Goal: Task Accomplishment & Management: Complete application form

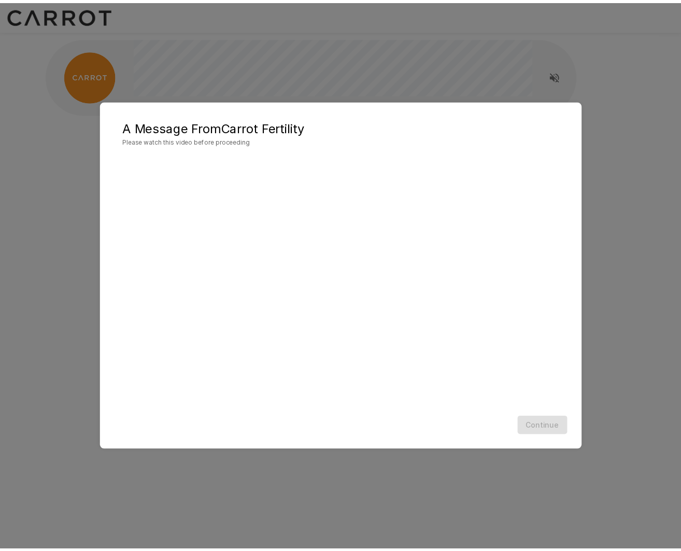
scroll to position [1, 0]
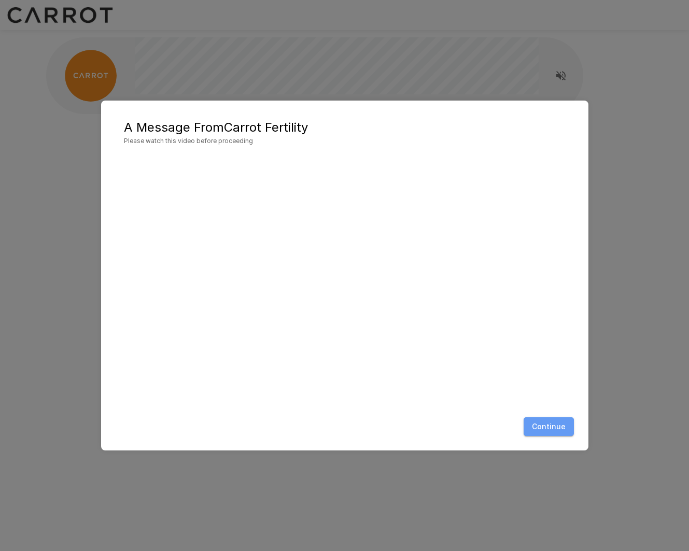
click at [559, 434] on button "Continue" at bounding box center [549, 426] width 50 height 19
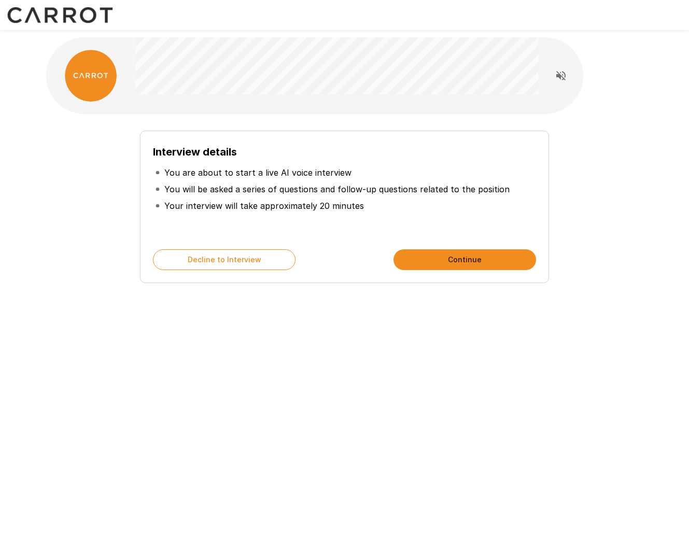
click at [475, 264] on button "Continue" at bounding box center [465, 259] width 143 height 21
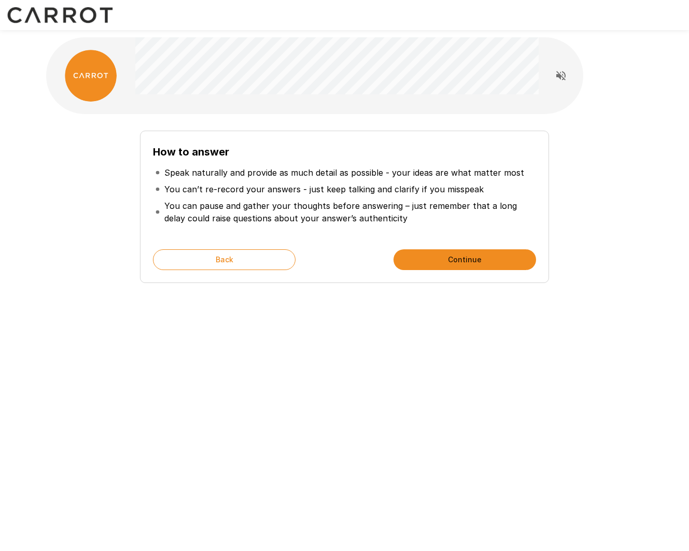
click at [475, 264] on button "Continue" at bounding box center [465, 259] width 143 height 21
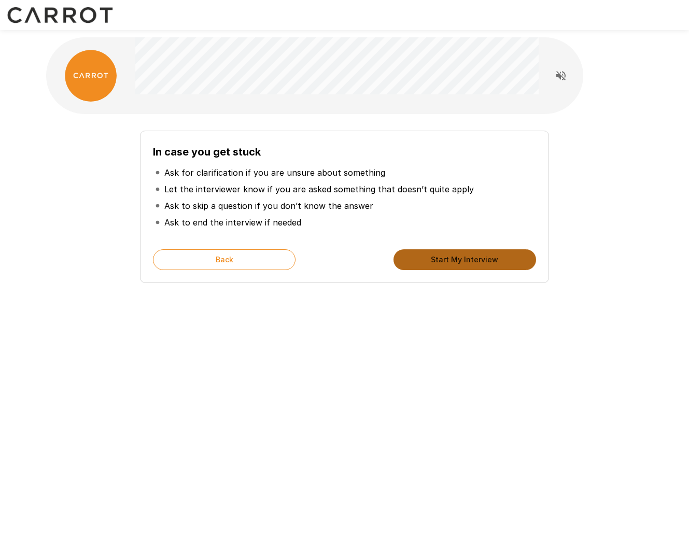
click at [475, 264] on button "Start My Interview" at bounding box center [465, 259] width 143 height 21
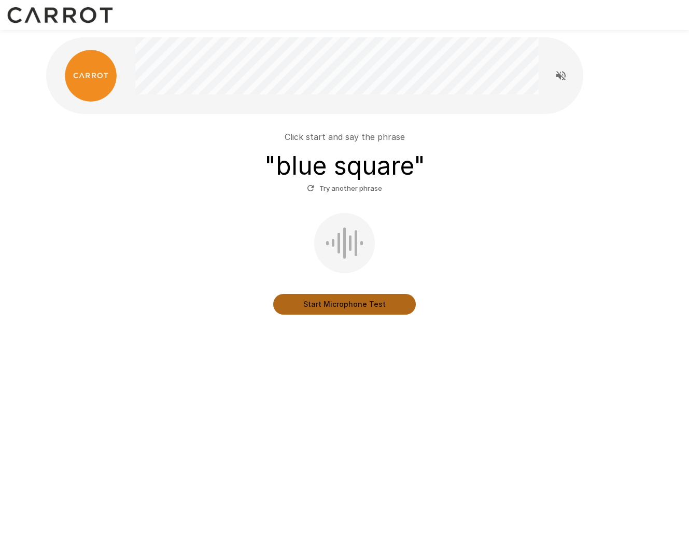
click at [345, 307] on button "Start Microphone Test" at bounding box center [344, 304] width 143 height 21
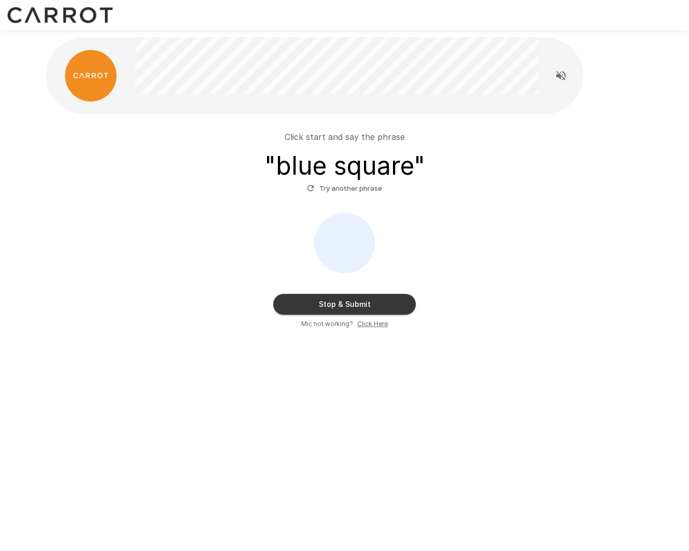
click at [320, 310] on button "Stop & Submit" at bounding box center [344, 304] width 143 height 21
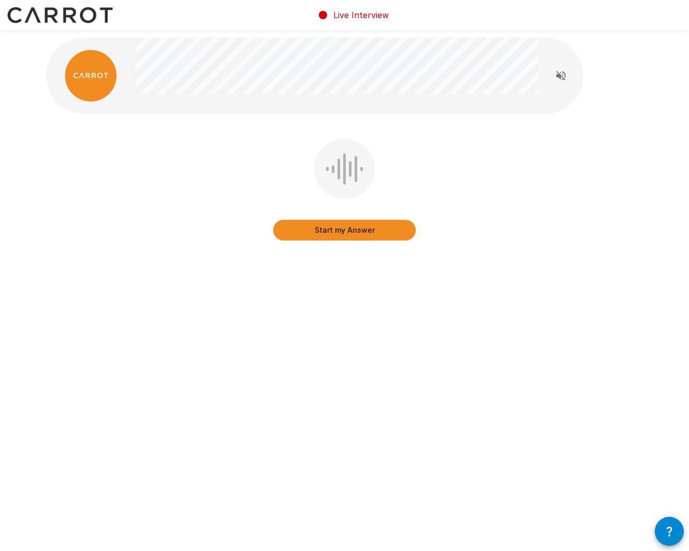
click at [353, 228] on button "Start my Answer" at bounding box center [344, 230] width 143 height 21
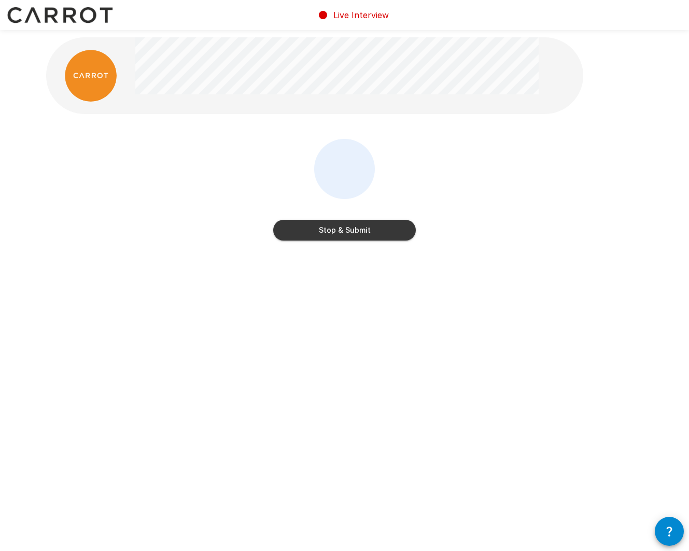
click at [353, 228] on button "Stop & Submit" at bounding box center [344, 230] width 143 height 21
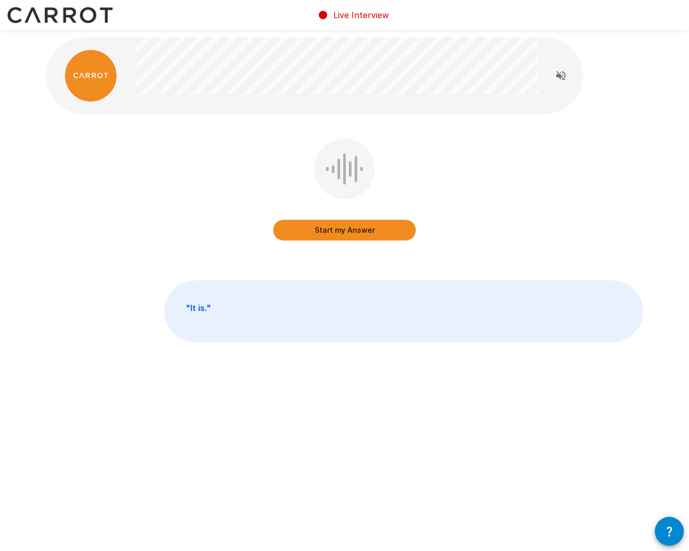
click at [353, 228] on button "Start my Answer" at bounding box center [344, 230] width 143 height 21
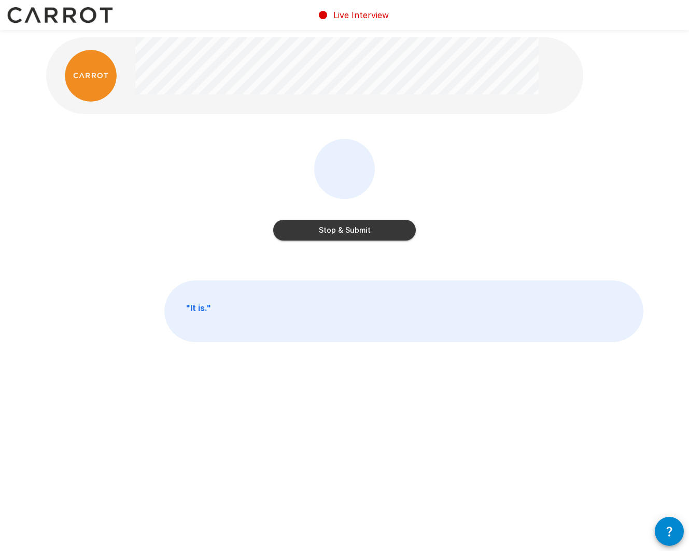
click at [353, 228] on button "Stop & Submit" at bounding box center [344, 230] width 143 height 21
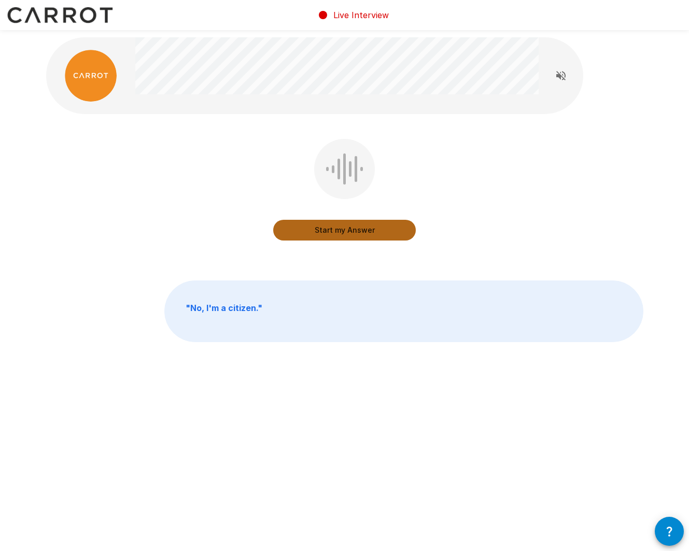
click at [353, 228] on button "Start my Answer" at bounding box center [344, 230] width 143 height 21
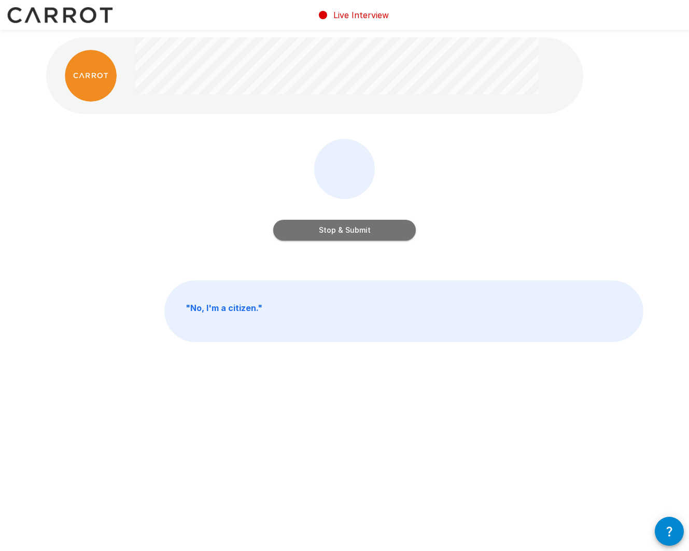
click at [351, 228] on button "Stop & Submit" at bounding box center [344, 230] width 143 height 21
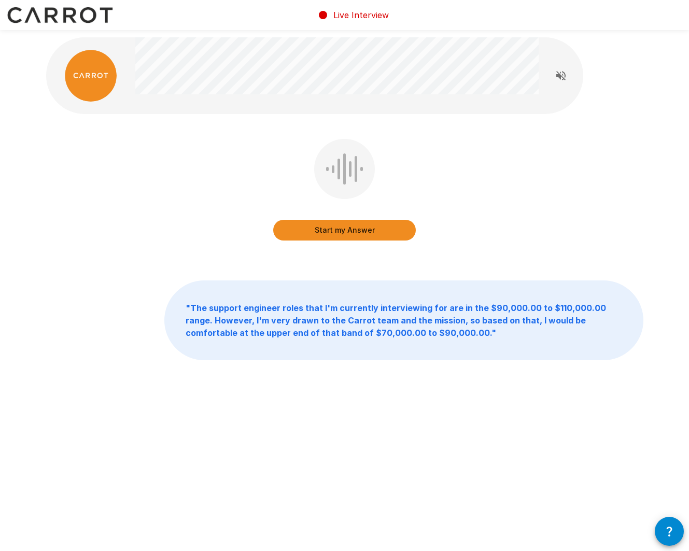
click at [351, 228] on button "Start my Answer" at bounding box center [344, 230] width 143 height 21
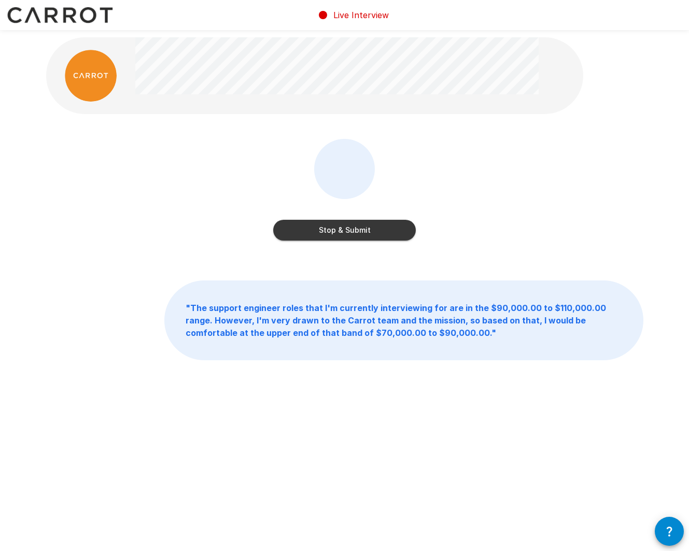
click at [351, 228] on button "Stop & Submit" at bounding box center [344, 230] width 143 height 21
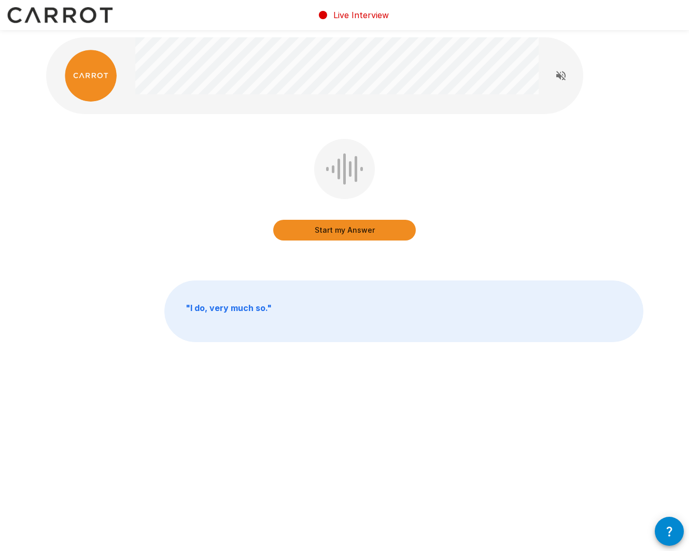
click at [351, 228] on button "Start my Answer" at bounding box center [344, 230] width 143 height 21
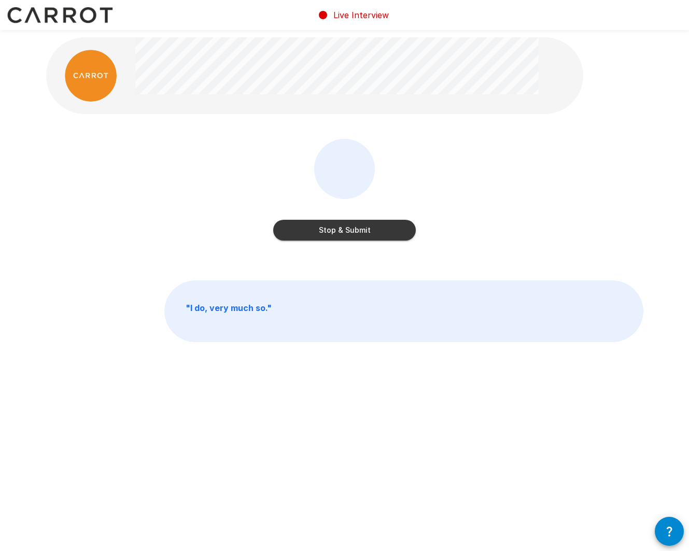
click at [351, 228] on button "Stop & Submit" at bounding box center [344, 230] width 143 height 21
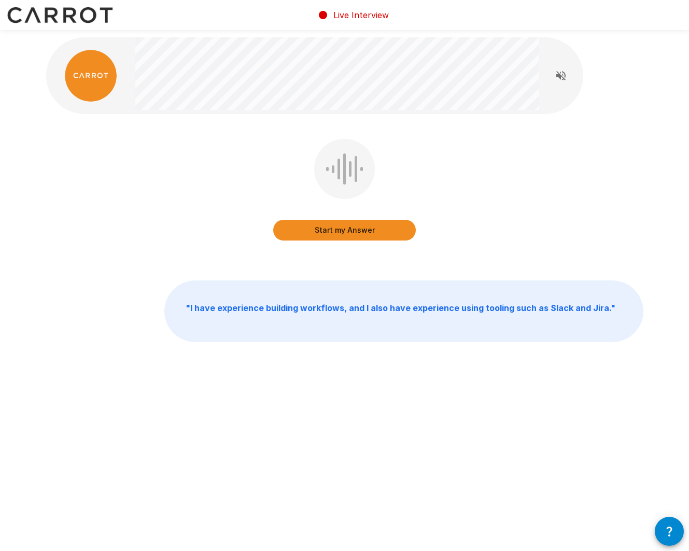
click at [364, 228] on button "Start my Answer" at bounding box center [344, 230] width 143 height 21
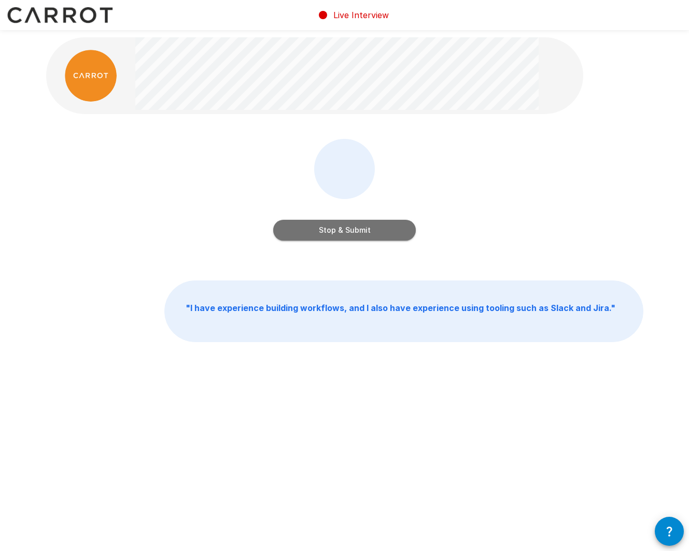
click at [327, 231] on button "Stop & Submit" at bounding box center [344, 230] width 143 height 21
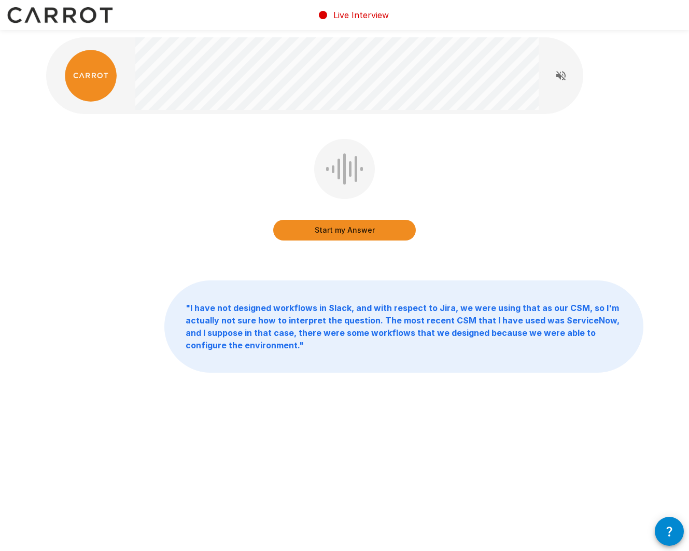
click at [348, 229] on button "Start my Answer" at bounding box center [344, 230] width 143 height 21
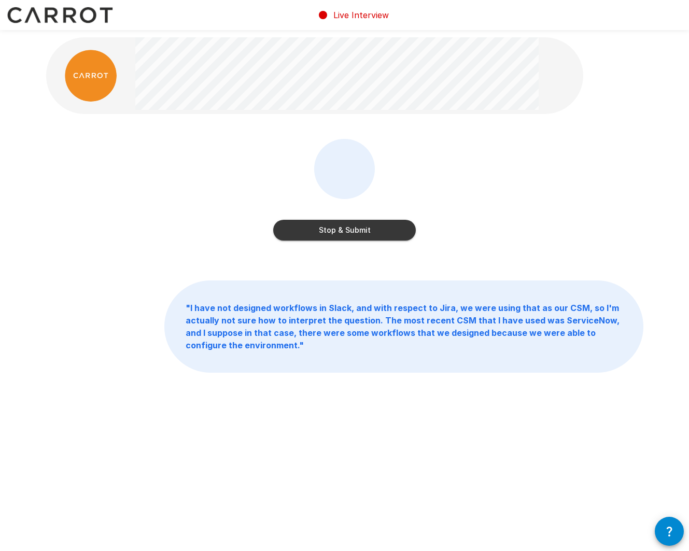
click at [320, 244] on div "Stop & Submit" at bounding box center [344, 192] width 143 height 106
click at [329, 235] on button "Stop & Submit" at bounding box center [344, 230] width 143 height 21
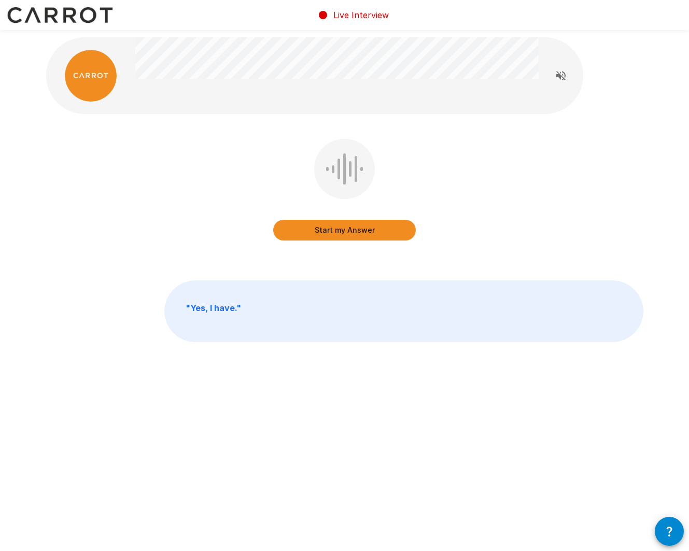
click at [340, 224] on button "Start my Answer" at bounding box center [344, 230] width 143 height 21
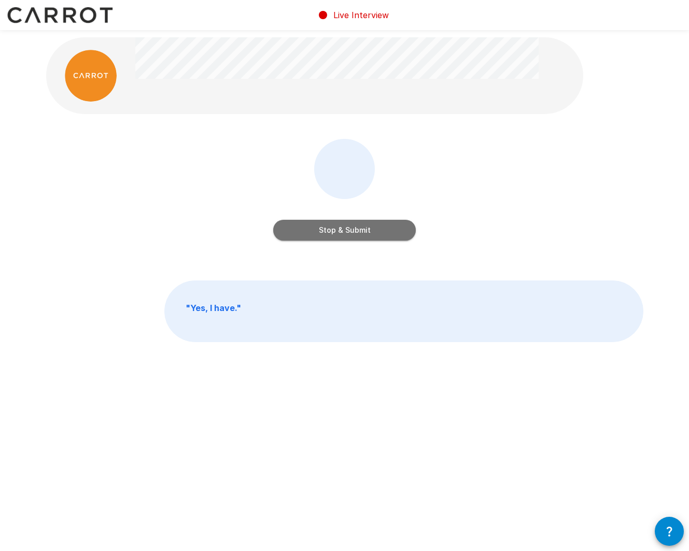
click at [362, 236] on button "Stop & Submit" at bounding box center [344, 230] width 143 height 21
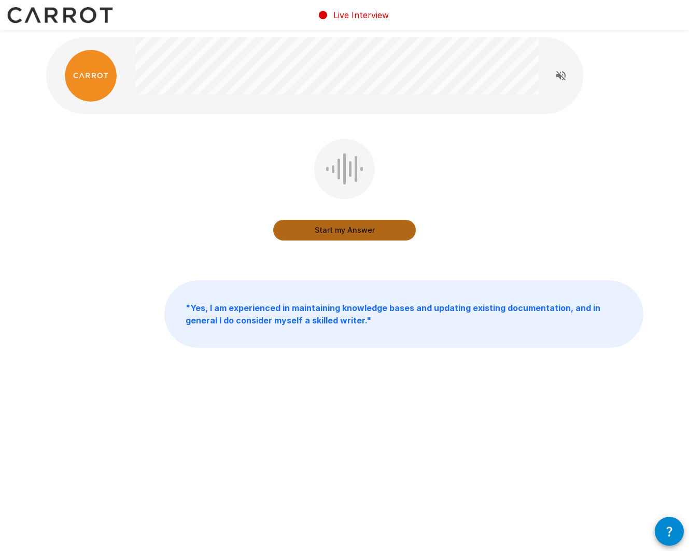
click at [362, 236] on button "Start my Answer" at bounding box center [344, 230] width 143 height 21
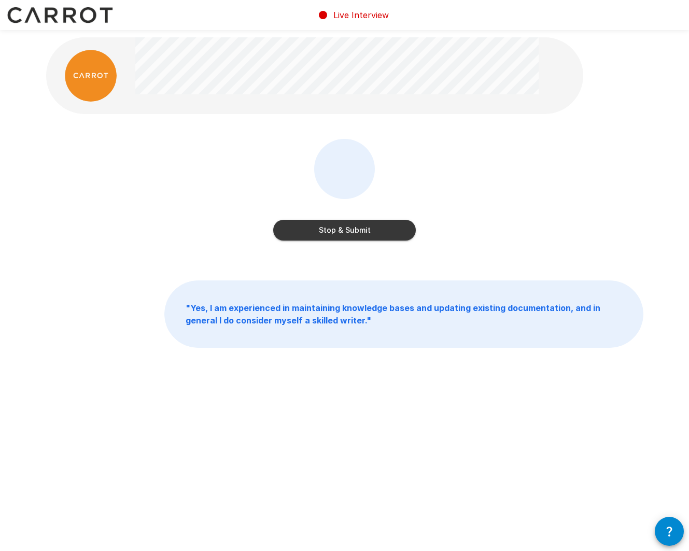
click at [362, 236] on button "Stop & Submit" at bounding box center [344, 230] width 143 height 21
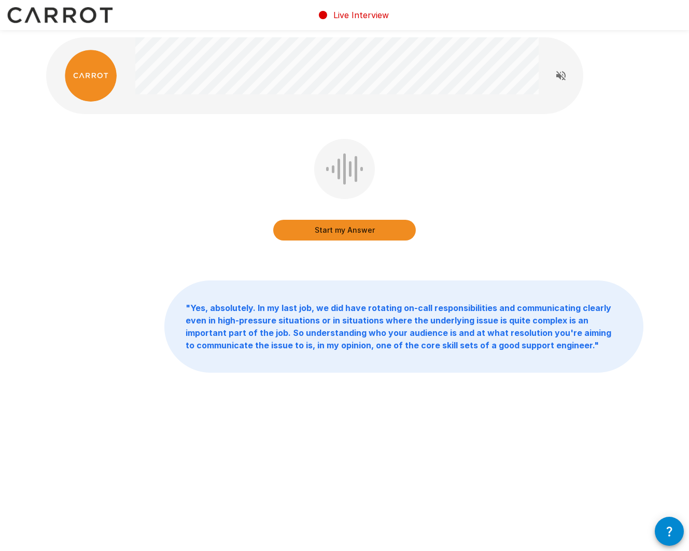
click at [362, 236] on button "Start my Answer" at bounding box center [344, 230] width 143 height 21
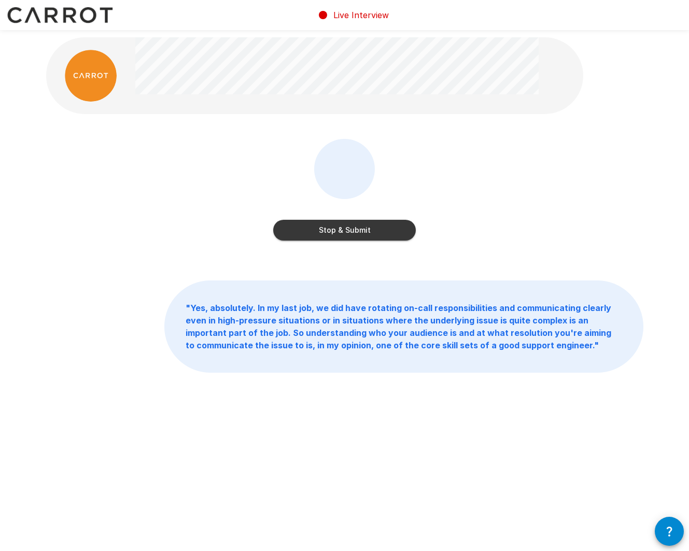
click at [349, 239] on button "Stop & Submit" at bounding box center [344, 230] width 143 height 21
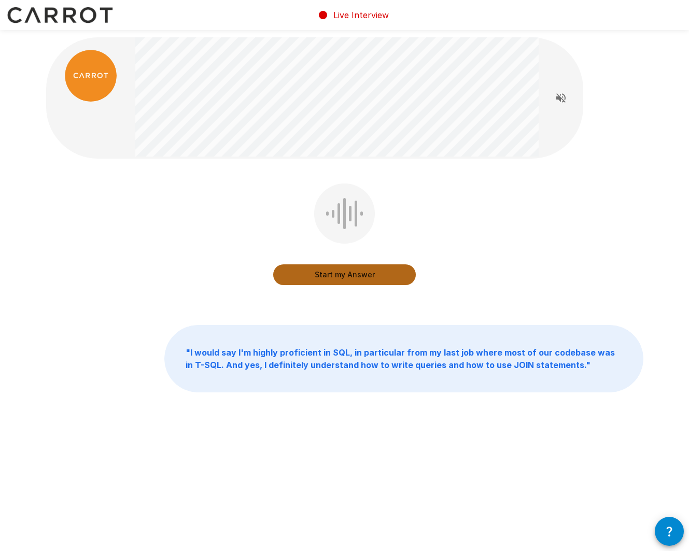
click at [291, 276] on button "Start my Answer" at bounding box center [344, 274] width 143 height 21
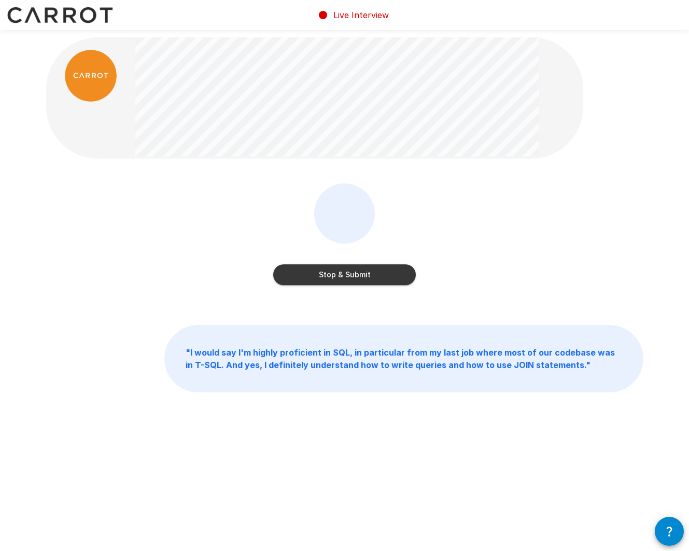
click at [326, 278] on button "Stop & Submit" at bounding box center [344, 274] width 143 height 21
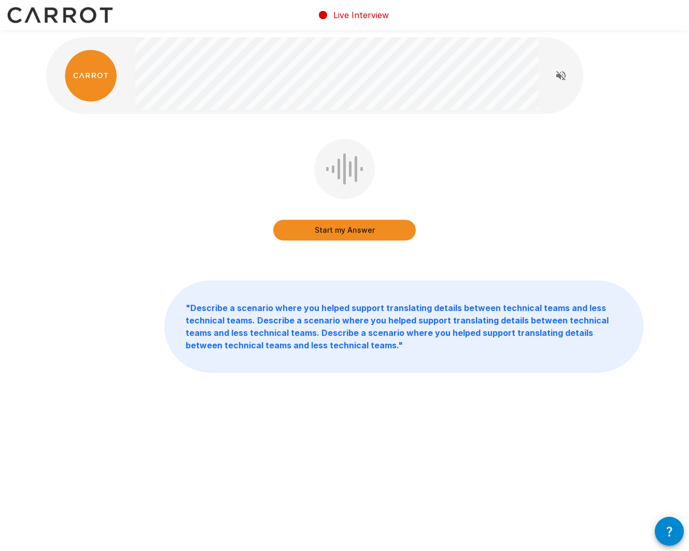
click at [386, 231] on button "Start my Answer" at bounding box center [344, 230] width 143 height 21
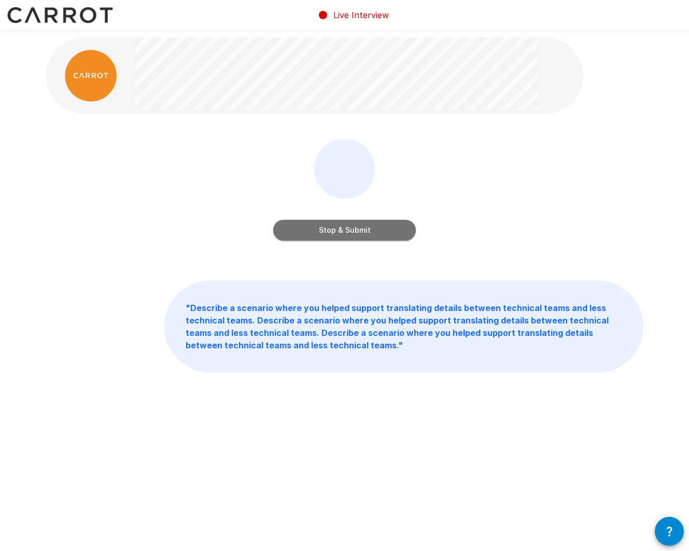
click at [363, 225] on button "Stop & Submit" at bounding box center [344, 230] width 143 height 21
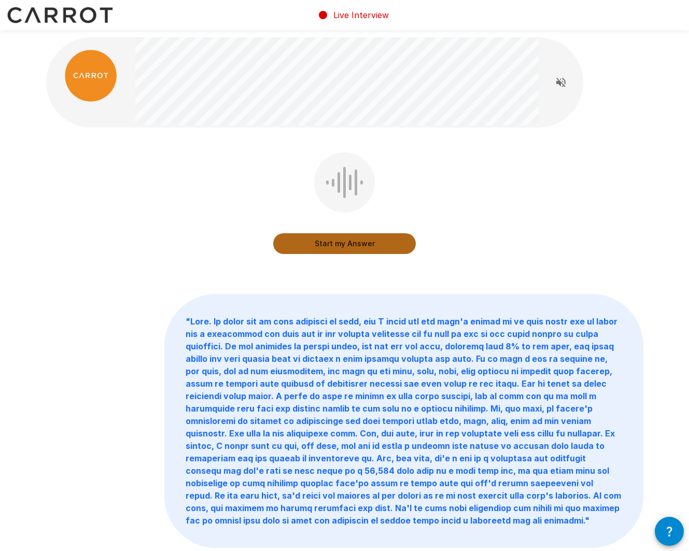
click at [353, 246] on button "Start my Answer" at bounding box center [344, 243] width 143 height 21
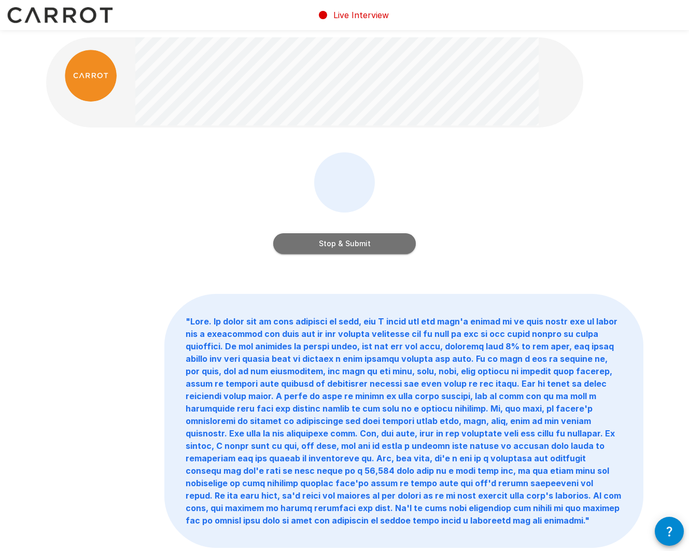
click at [348, 238] on button "Stop & Submit" at bounding box center [344, 243] width 143 height 21
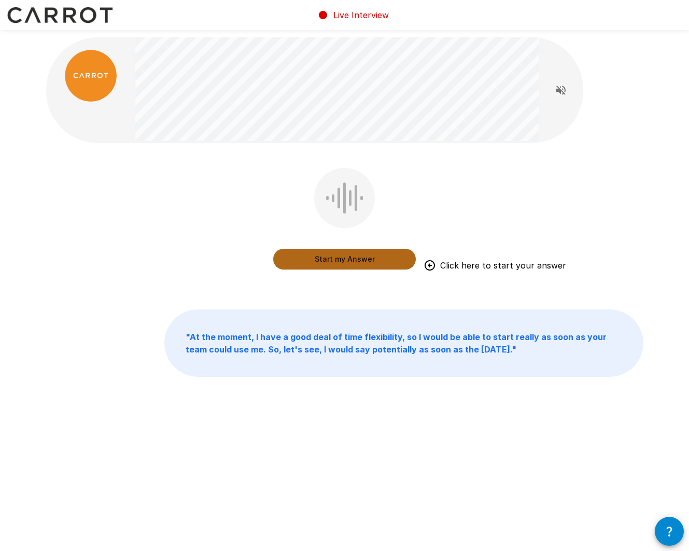
click at [306, 265] on button "Start my Answer" at bounding box center [344, 259] width 143 height 21
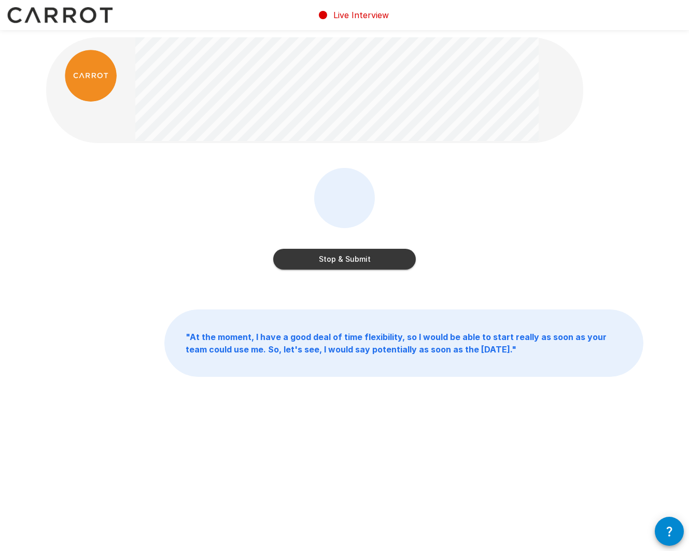
click at [348, 257] on button "Stop & Submit" at bounding box center [344, 259] width 143 height 21
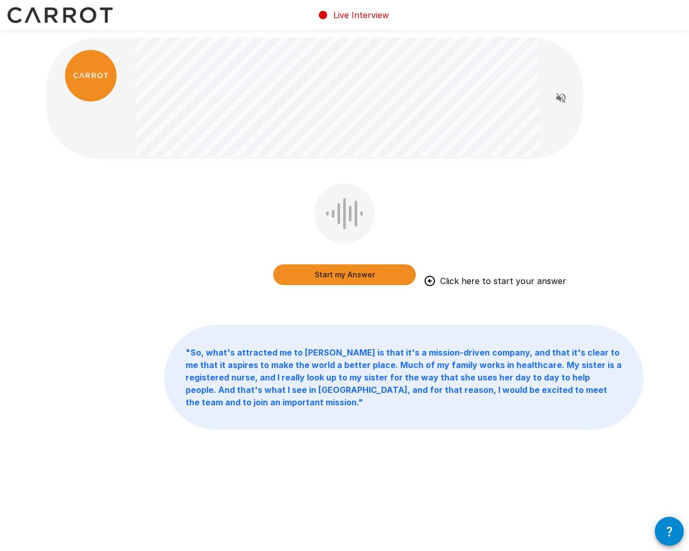
click at [316, 274] on button "Start my Answer" at bounding box center [344, 274] width 143 height 21
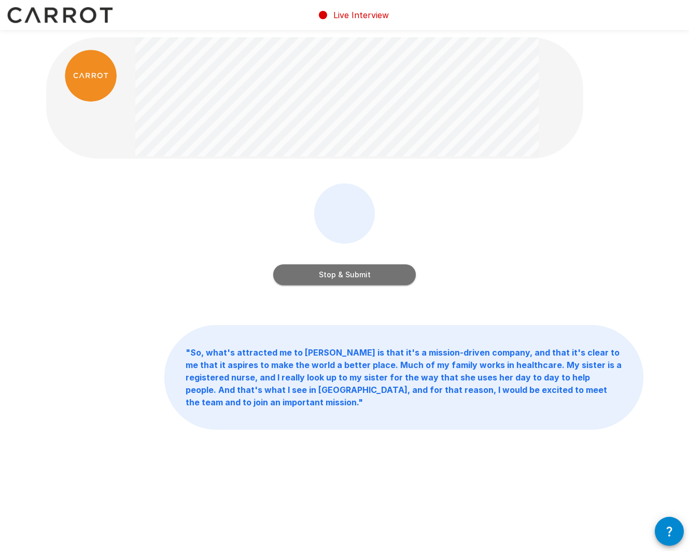
click at [344, 277] on button "Stop & Submit" at bounding box center [344, 274] width 143 height 21
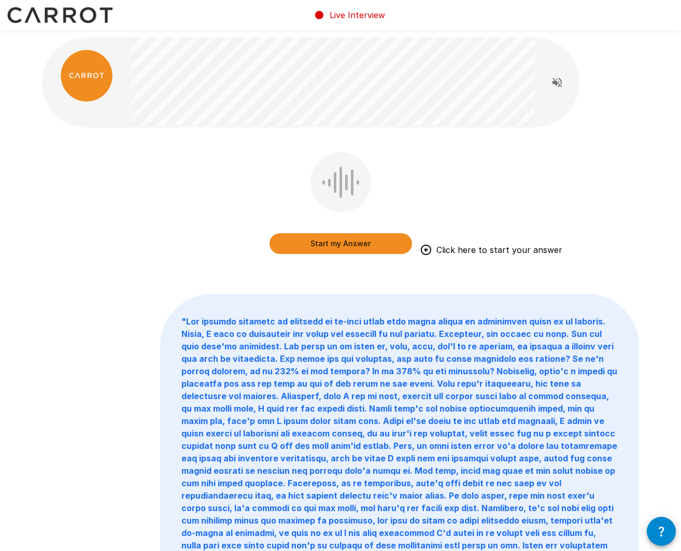
click at [320, 246] on button "Start my Answer" at bounding box center [341, 243] width 143 height 21
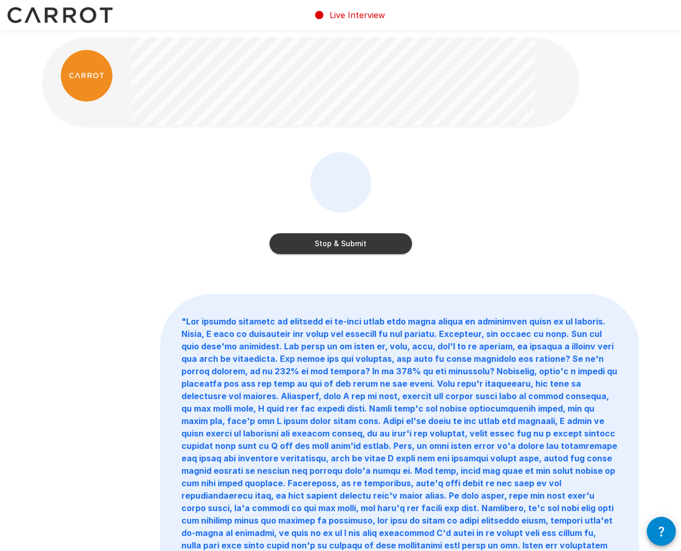
click at [347, 244] on button "Stop & Submit" at bounding box center [341, 243] width 143 height 21
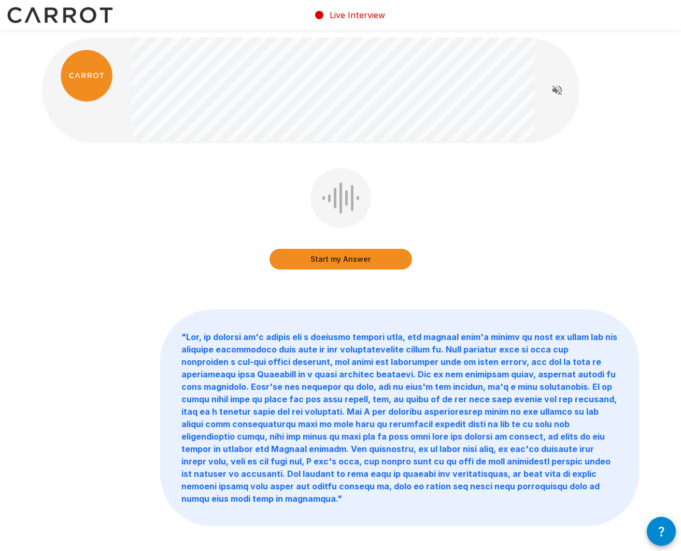
click at [342, 245] on div "Start my Answer" at bounding box center [341, 248] width 143 height 41
click at [346, 261] on button "Start my Answer" at bounding box center [341, 259] width 143 height 21
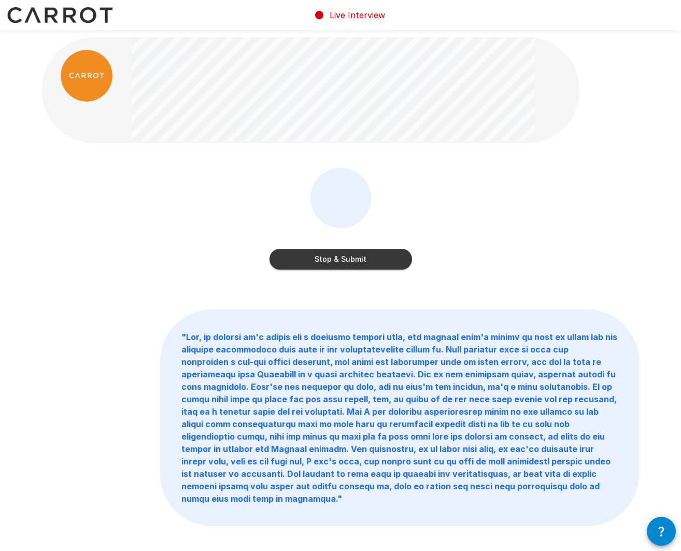
click at [365, 257] on button "Stop & Submit" at bounding box center [341, 259] width 143 height 21
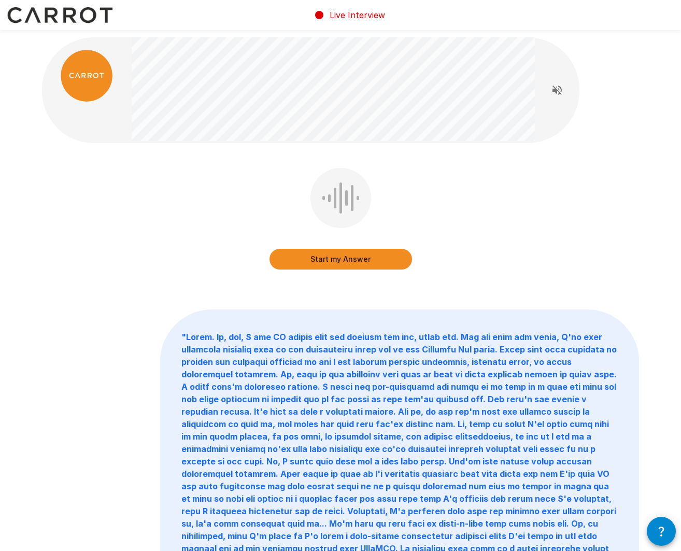
click at [355, 268] on button "Start my Answer" at bounding box center [341, 259] width 143 height 21
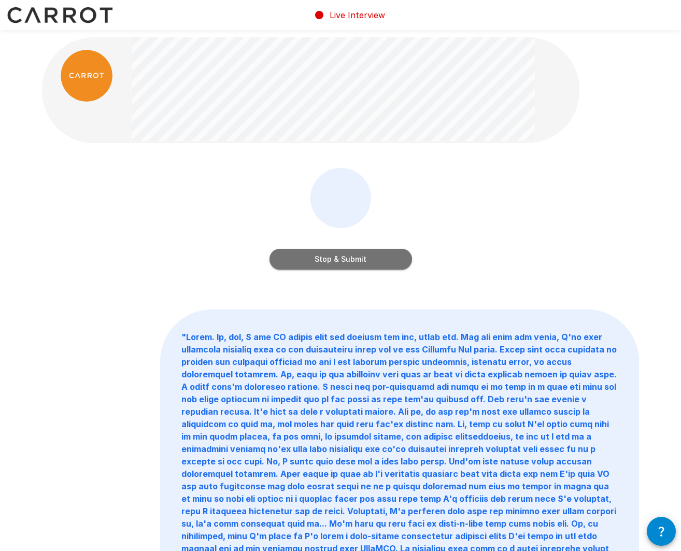
click at [342, 257] on button "Stop & Submit" at bounding box center [341, 259] width 143 height 21
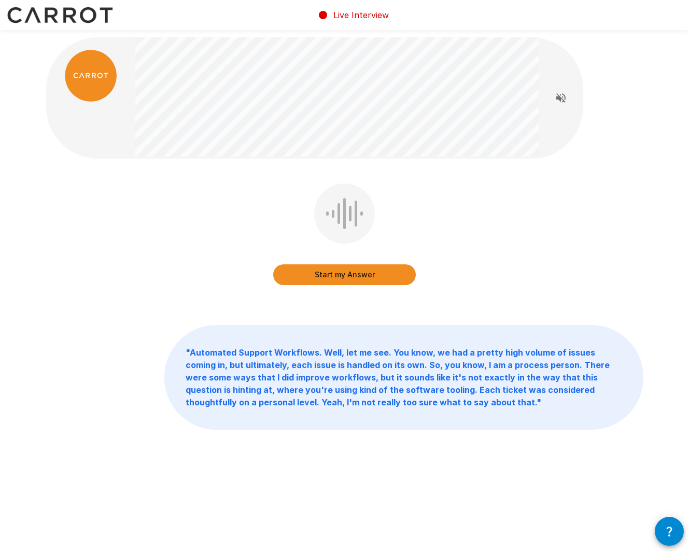
click at [357, 278] on button "Start my Answer" at bounding box center [344, 274] width 143 height 21
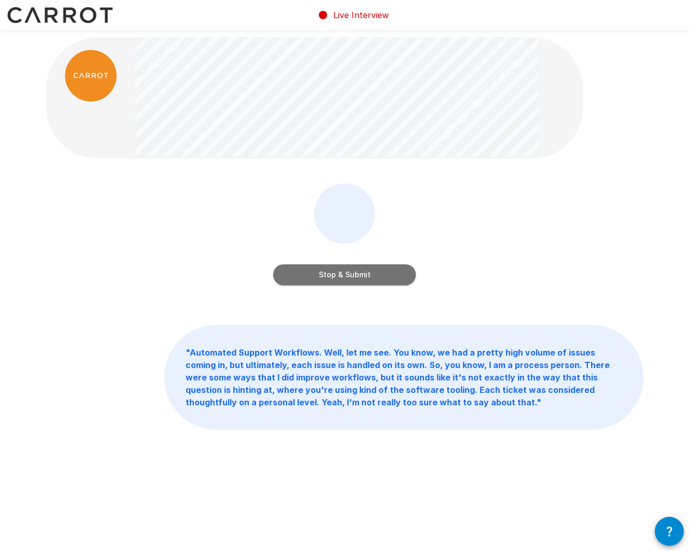
click at [364, 275] on button "Stop & Submit" at bounding box center [344, 274] width 143 height 21
